Goal: Complete application form

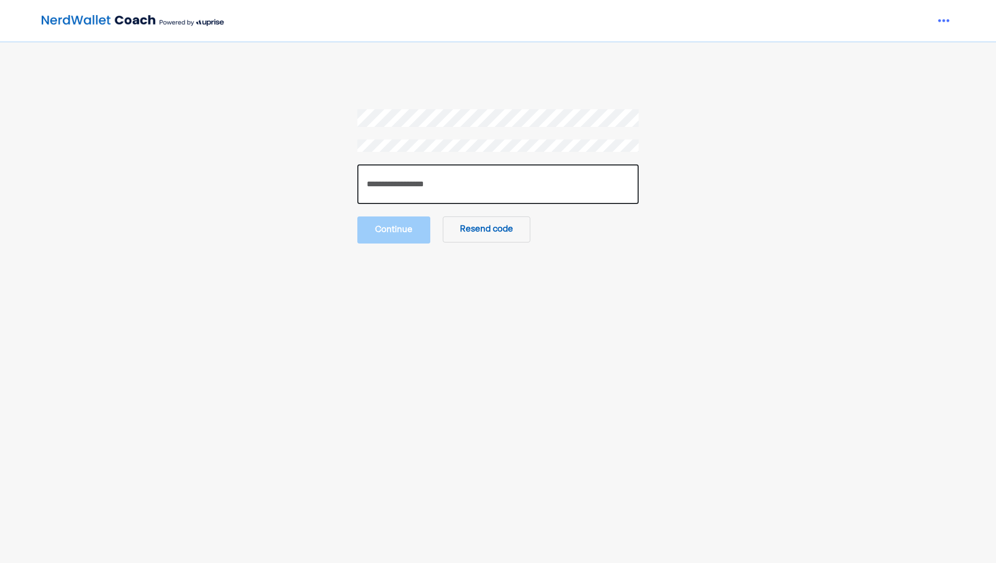
click at [526, 190] on input "number" at bounding box center [497, 185] width 281 height 40
type input "******"
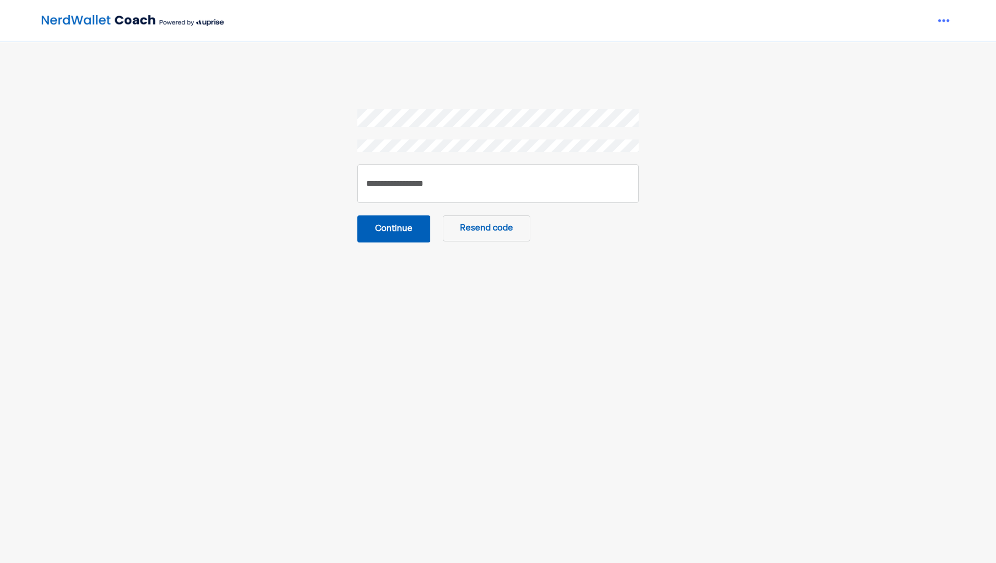
click at [399, 232] on button "Continue" at bounding box center [393, 229] width 73 height 27
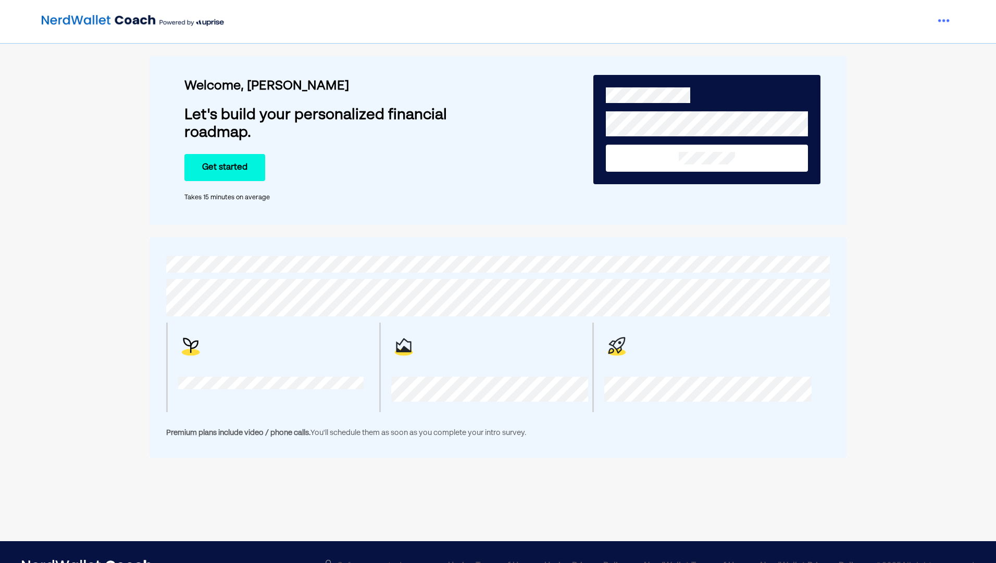
click at [224, 169] on button "Get started" at bounding box center [224, 167] width 81 height 27
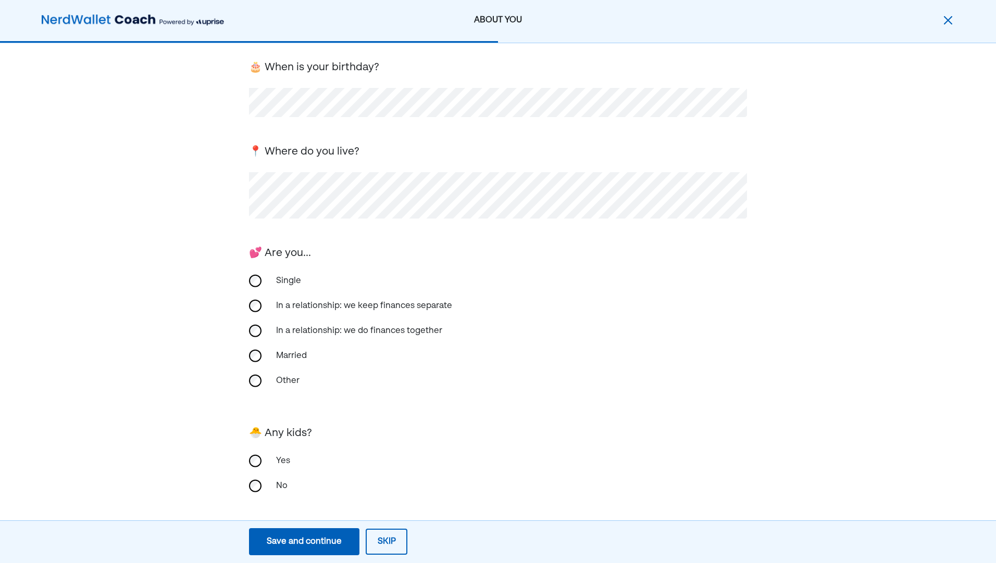
scroll to position [73, 0]
click at [578, 302] on div "In a relationship: we keep finances separate" at bounding box center [498, 303] width 498 height 25
click at [424, 324] on div "In a relationship: we do finances together" at bounding box center [359, 328] width 179 height 25
click at [299, 540] on div "Save and continue" at bounding box center [304, 542] width 75 height 12
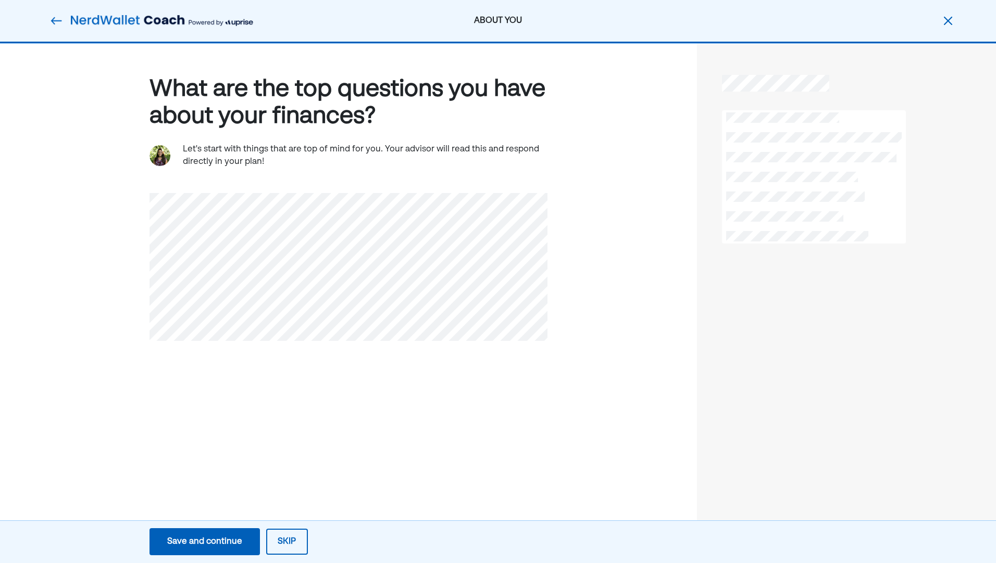
scroll to position [0, 0]
click at [437, 507] on div "What are the top questions you have about your finances? Let's start with thing…" at bounding box center [348, 302] width 697 height 517
click at [218, 546] on div "Save and continue" at bounding box center [204, 542] width 75 height 12
